Goal: Task Accomplishment & Management: Manage account settings

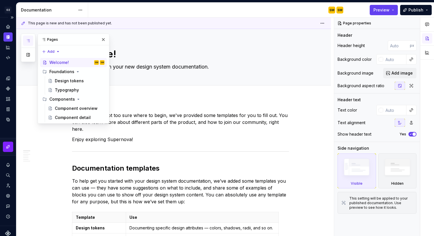
type textarea "*"
click at [8, 231] on icon "Supernova Logo" at bounding box center [8, 234] width 6 height 6
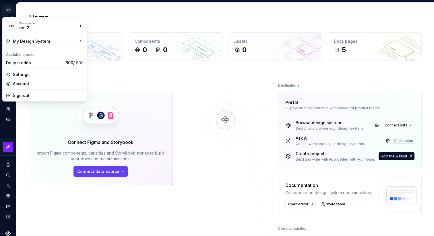
click at [7, 9] on html "O2 My Design System SM Design system data Home Design tokens 0 Components 0 0 A…" at bounding box center [217, 118] width 434 height 236
click at [29, 85] on div "Account" at bounding box center [48, 84] width 71 height 6
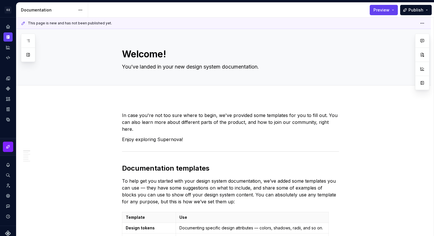
type textarea "*"
